Goal: Communication & Community: Answer question/provide support

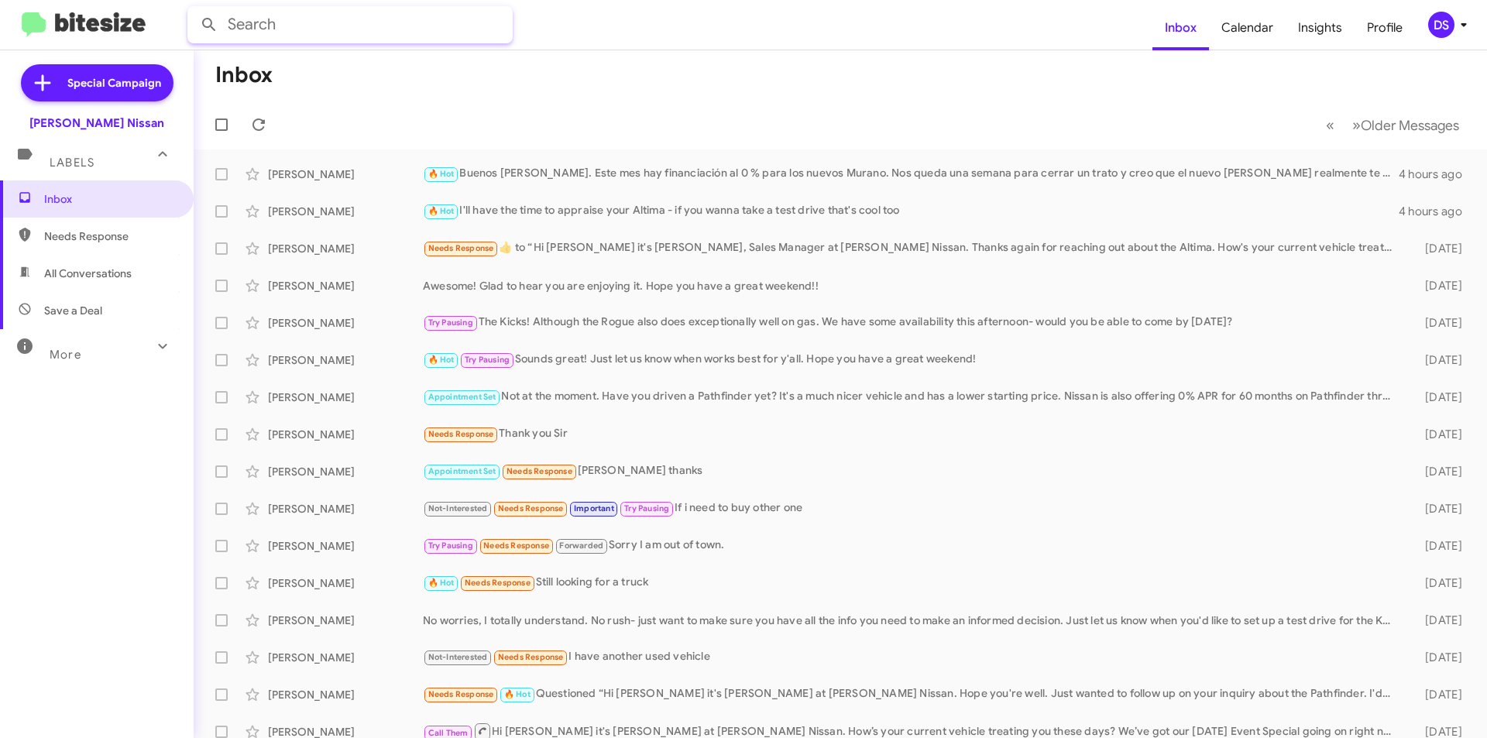
click at [259, 22] on input "text" at bounding box center [349, 24] width 325 height 37
type input "[PERSON_NAME]"
click at [194, 9] on button at bounding box center [209, 24] width 31 height 31
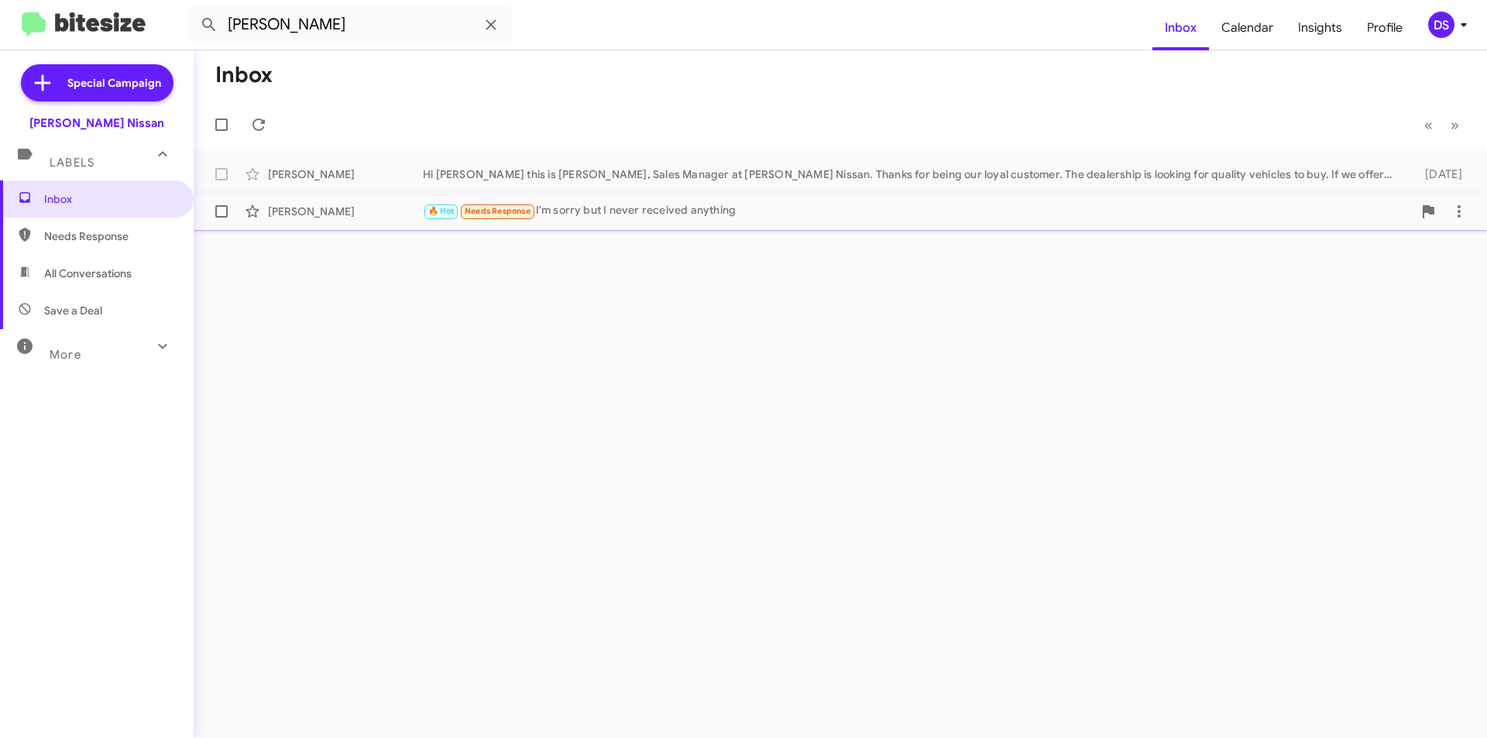
click at [321, 211] on div "[PERSON_NAME]" at bounding box center [345, 211] width 155 height 15
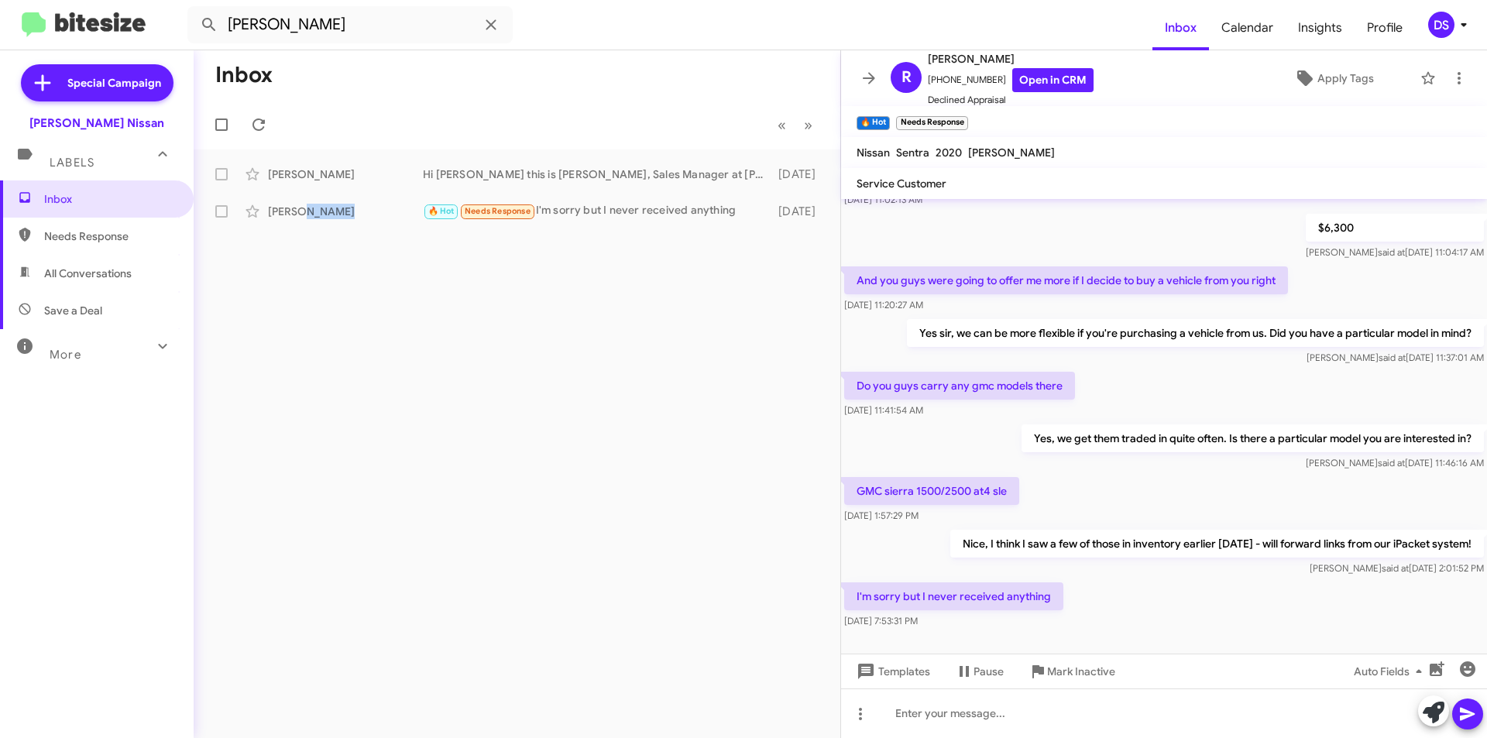
scroll to position [126, 0]
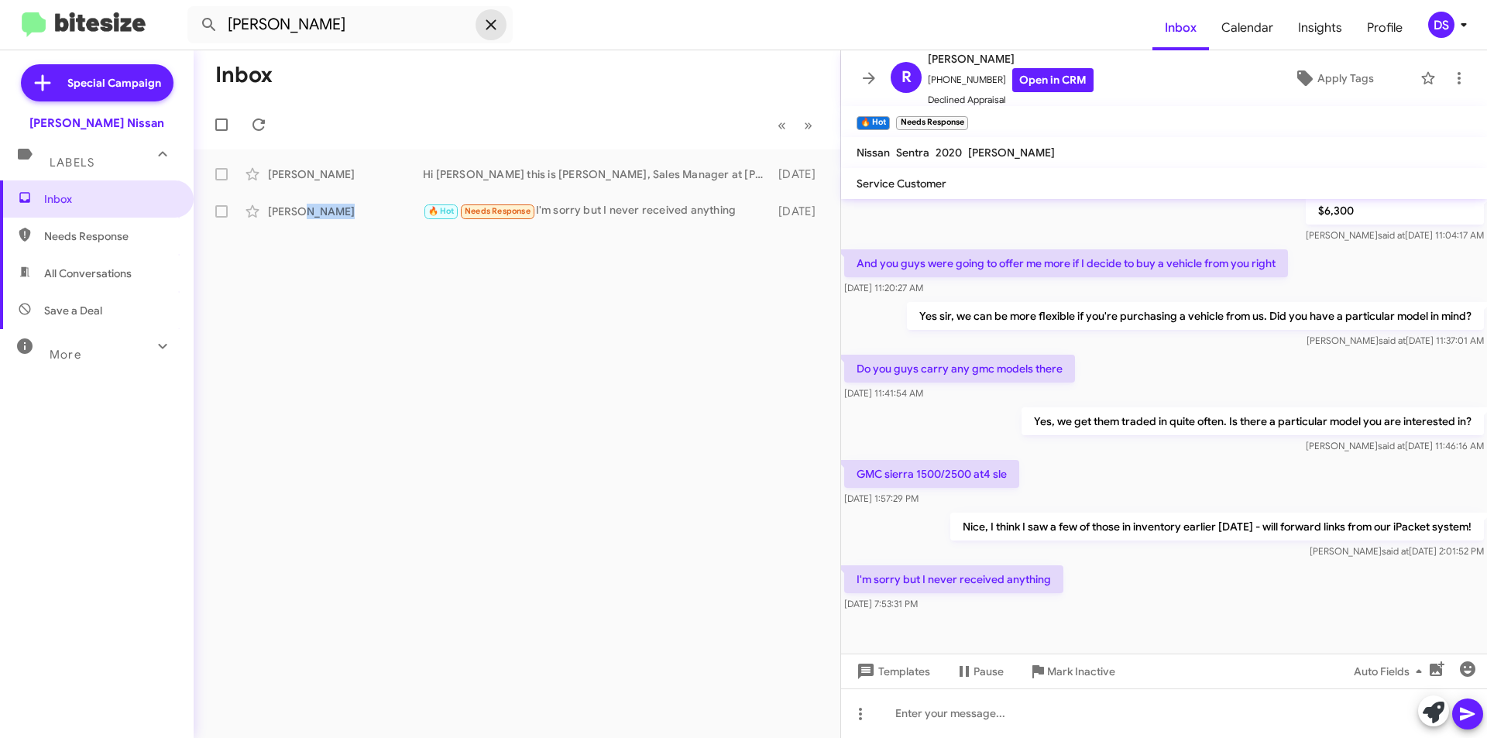
click at [486, 22] on icon at bounding box center [491, 24] width 19 height 19
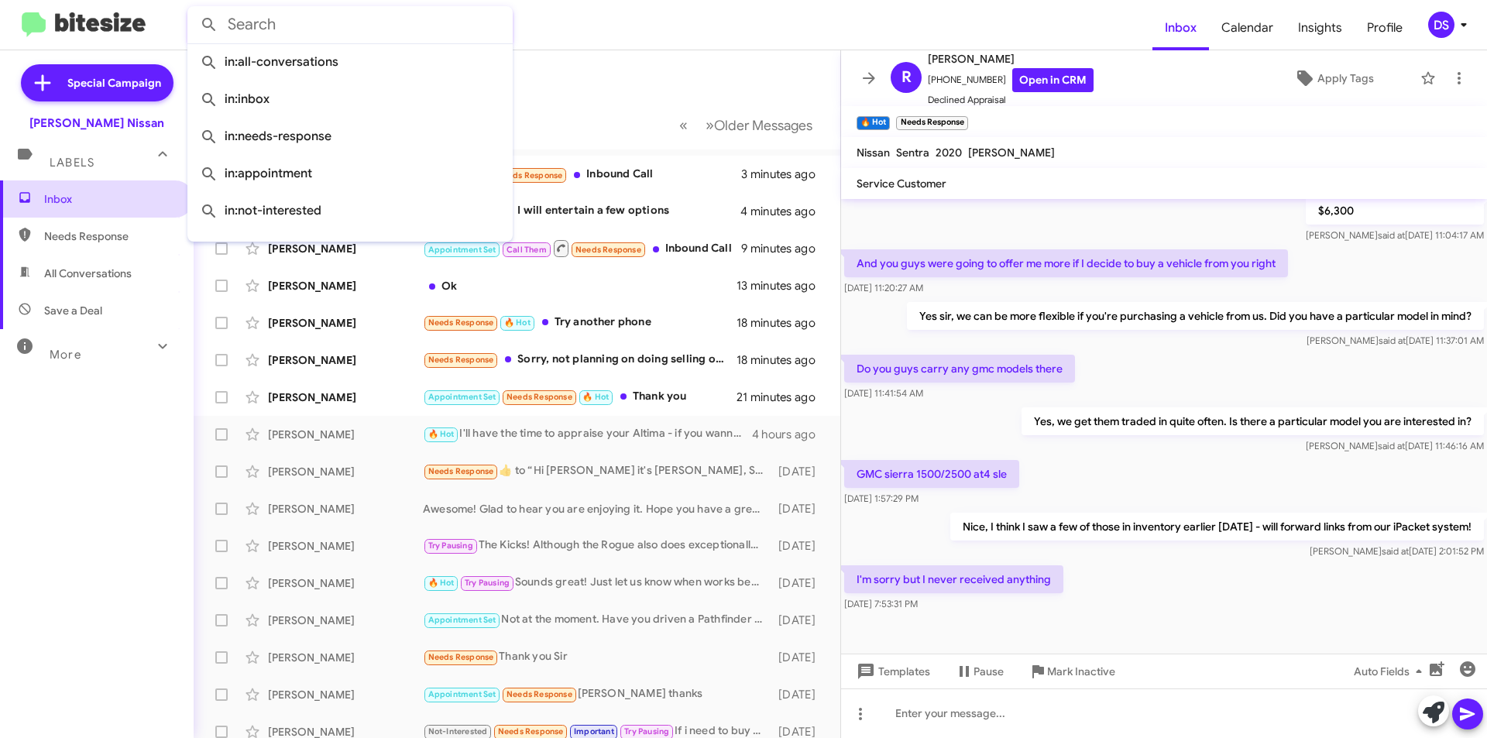
click at [60, 194] on span "Inbox" at bounding box center [110, 198] width 132 height 15
